Goal: Task Accomplishment & Management: Complete application form

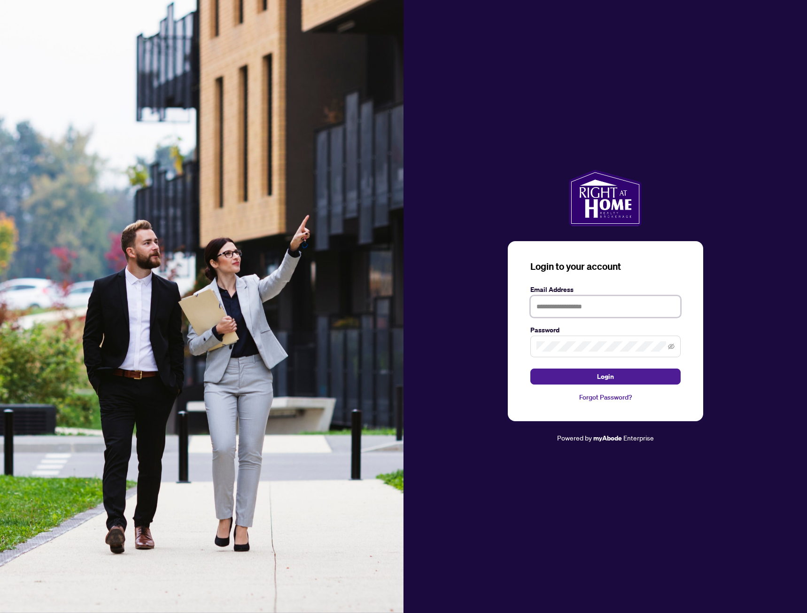
click at [560, 304] on input "text" at bounding box center [606, 307] width 150 height 22
type input "**********"
click at [531, 368] on button "Login" at bounding box center [606, 376] width 150 height 16
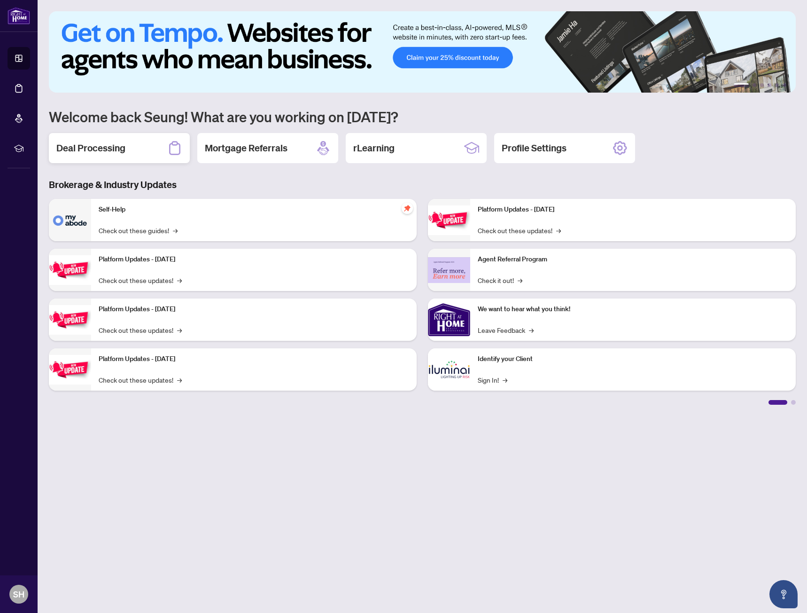
click at [119, 140] on div "Deal Processing" at bounding box center [119, 148] width 141 height 30
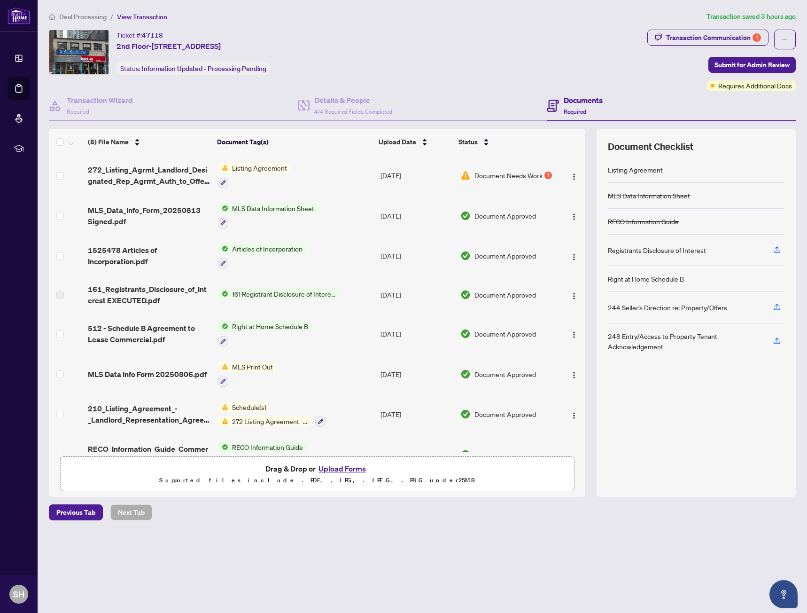
click at [180, 584] on main "Deal Processing / View Transaction Transaction saved 3 hours ago Ticket #: 4711…" at bounding box center [423, 306] width 770 height 613
click at [570, 175] on img "button" at bounding box center [574, 177] width 8 height 8
click at [466, 550] on main "Deal Processing / View Transaction Transaction saved 3 hours ago Ticket #: 4711…" at bounding box center [423, 306] width 770 height 613
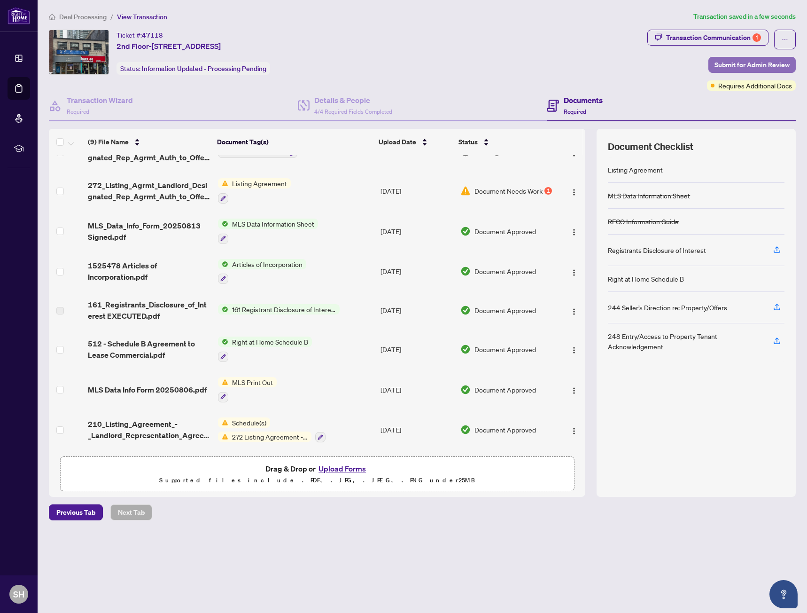
click at [730, 64] on span "Submit for Admin Review" at bounding box center [752, 64] width 75 height 15
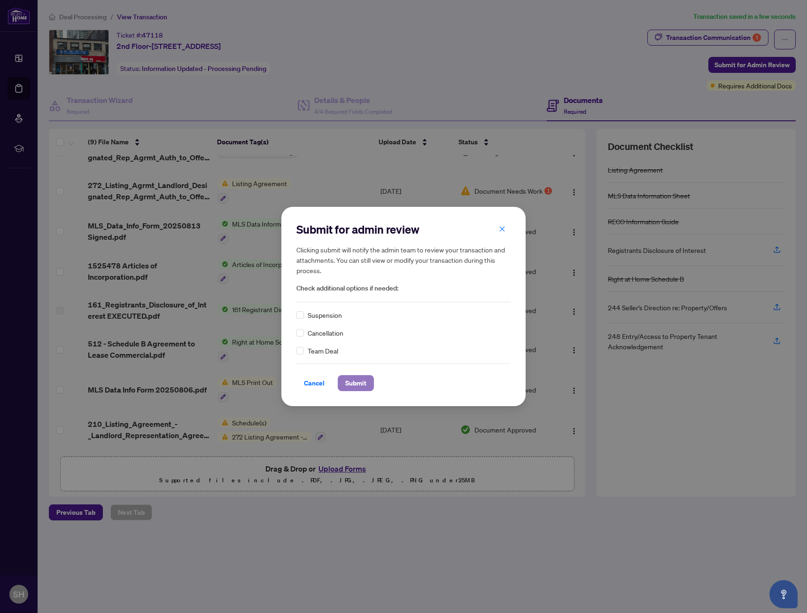
click at [345, 386] on span "Submit" at bounding box center [355, 382] width 21 height 15
